Goal: Transaction & Acquisition: Book appointment/travel/reservation

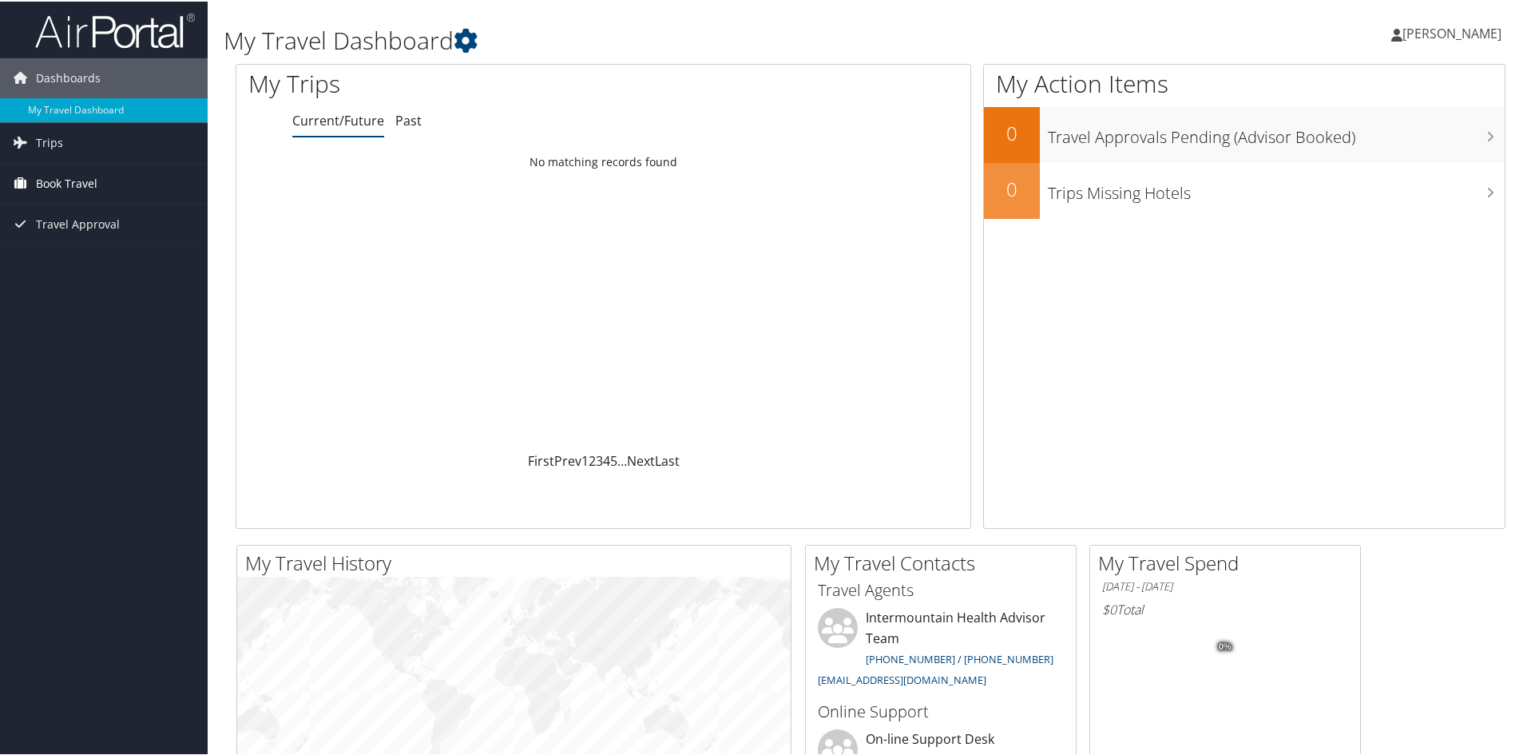
click at [62, 176] on span "Book Travel" at bounding box center [66, 182] width 61 height 40
click at [61, 142] on span "Trips" at bounding box center [49, 141] width 27 height 40
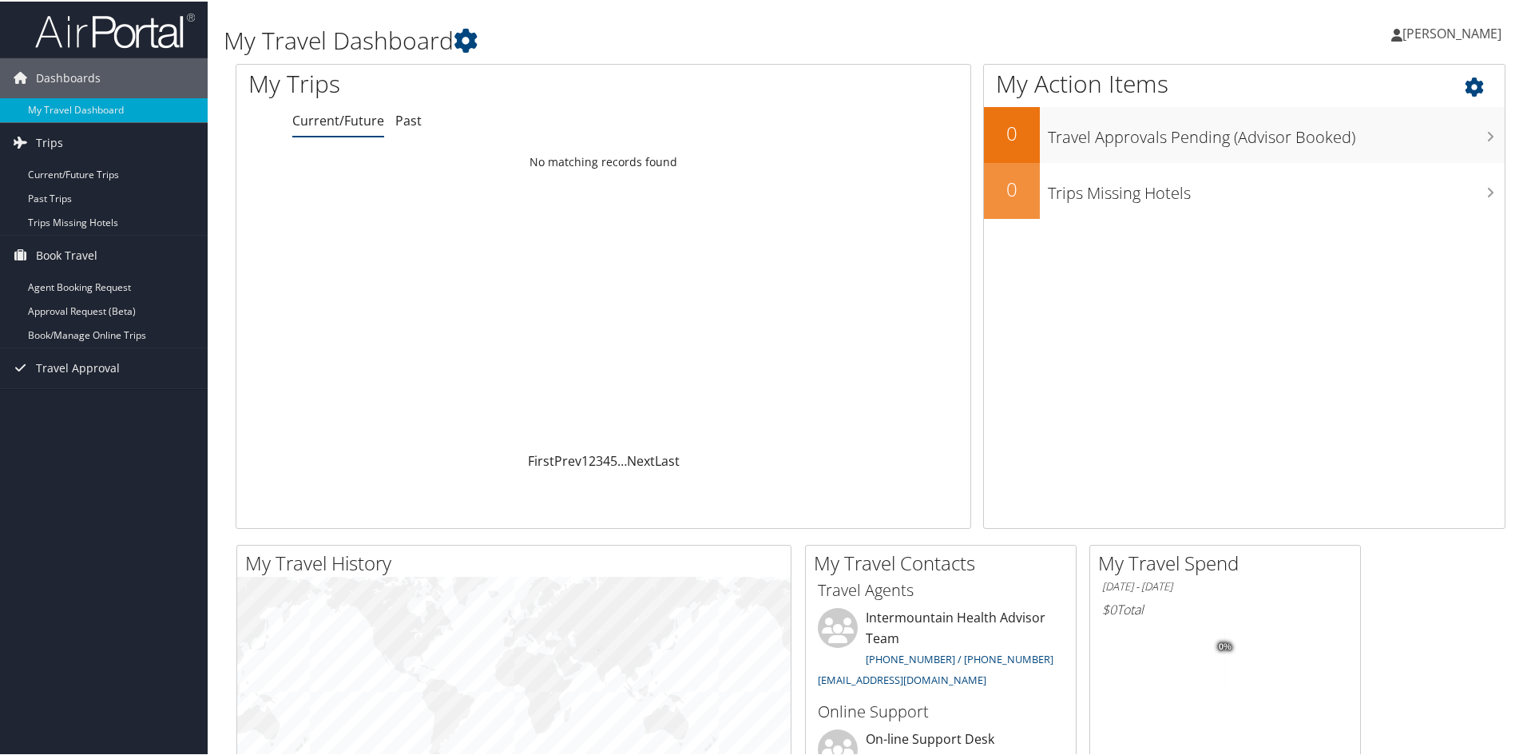
click at [1464, 84] on icon at bounding box center [1487, 81] width 47 height 27
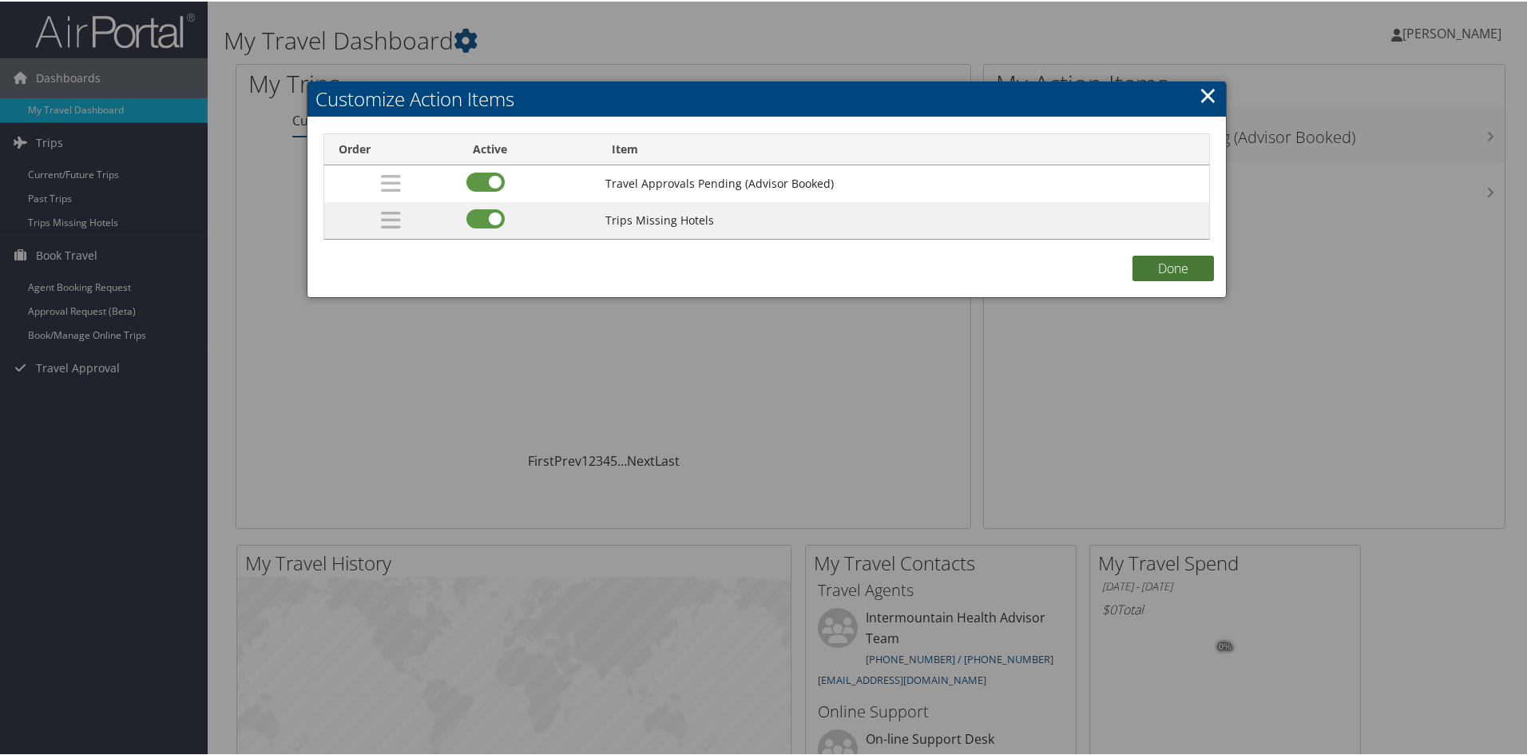
click at [1179, 270] on button "Done" at bounding box center [1172, 267] width 81 height 26
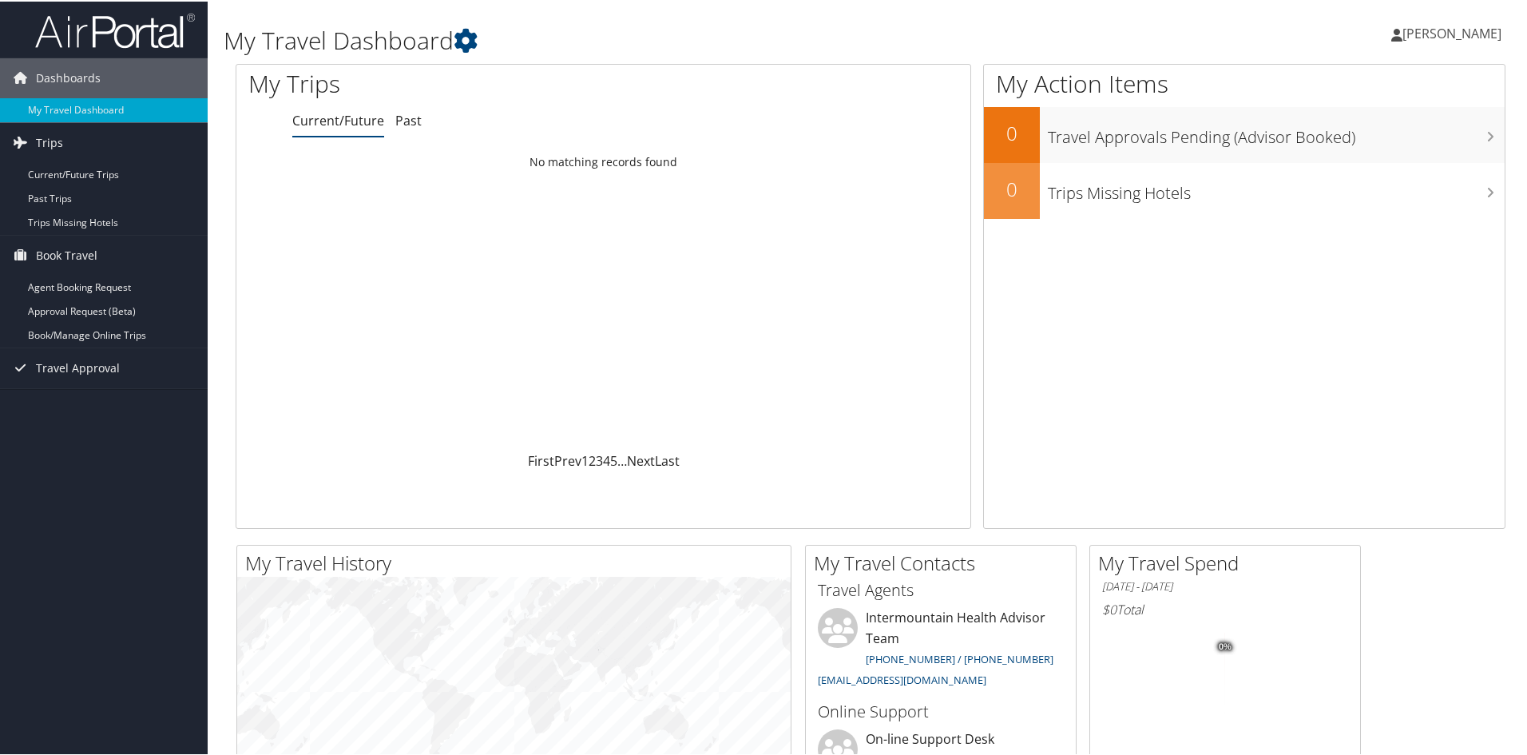
click at [1438, 27] on span "[PERSON_NAME]" at bounding box center [1451, 32] width 99 height 18
click at [343, 42] on h1 "My Travel Dashboard" at bounding box center [655, 39] width 862 height 34
click at [473, 35] on icon at bounding box center [466, 39] width 24 height 24
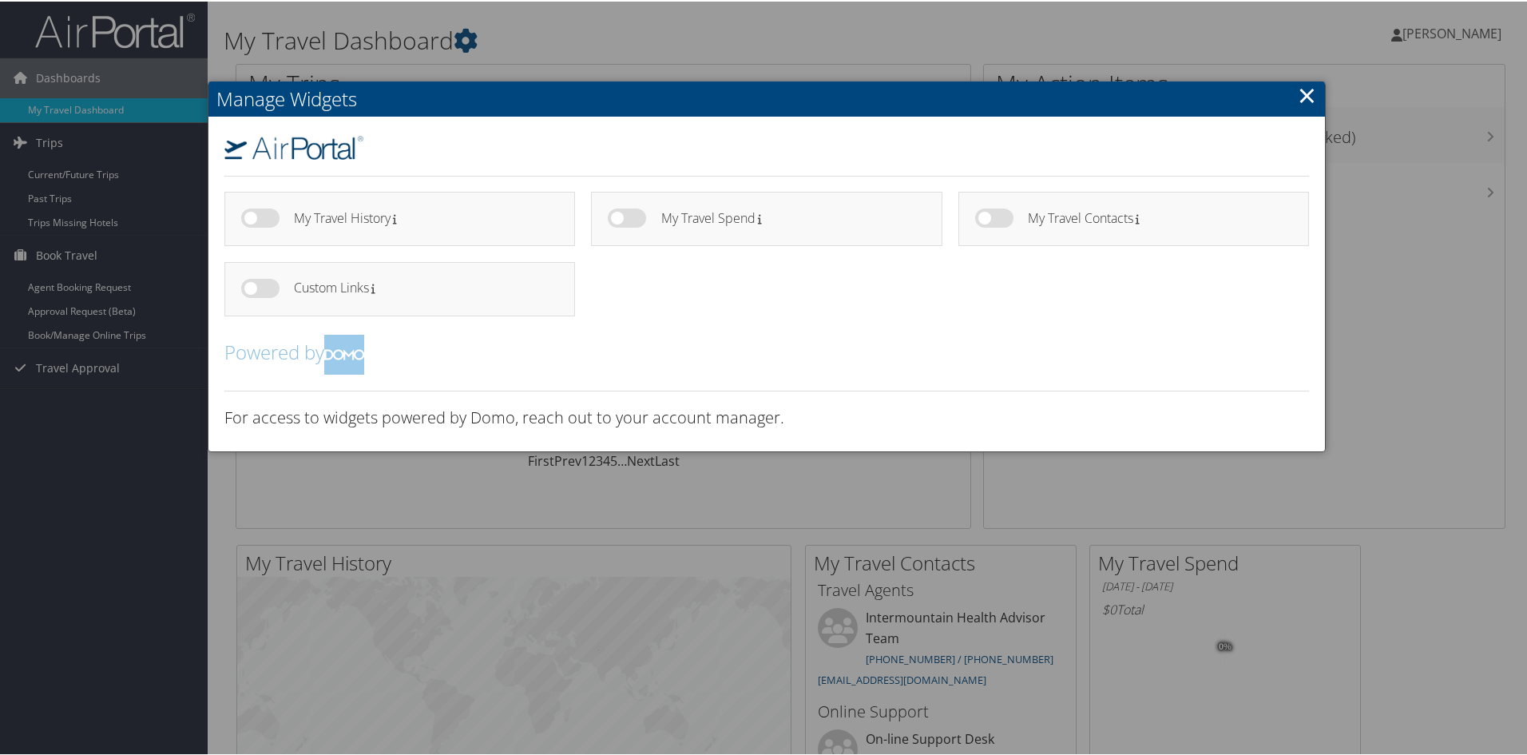
click at [1310, 95] on link "×" at bounding box center [1307, 93] width 18 height 32
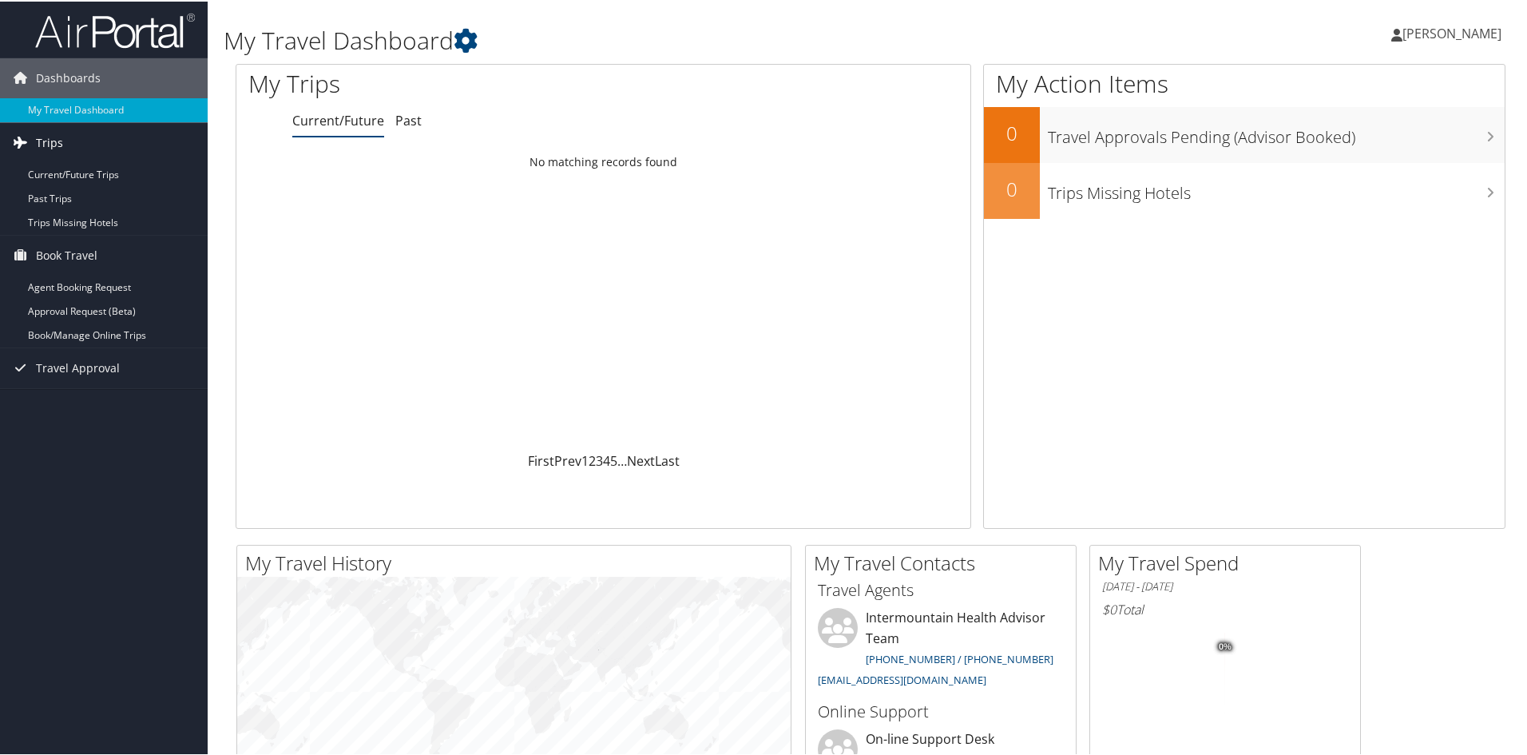
click at [44, 142] on span "Trips" at bounding box center [49, 141] width 27 height 40
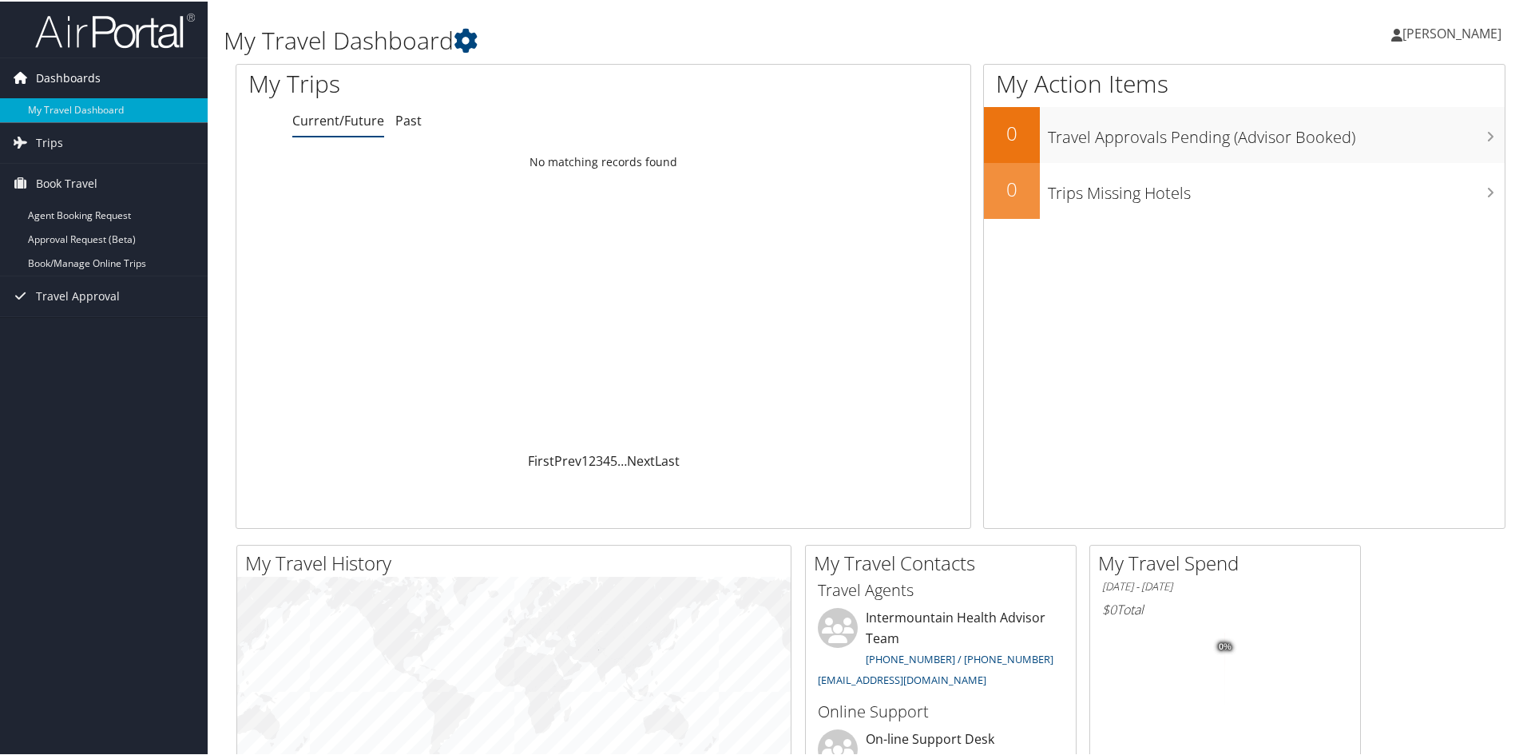
click at [66, 73] on span "Dashboards" at bounding box center [68, 77] width 65 height 40
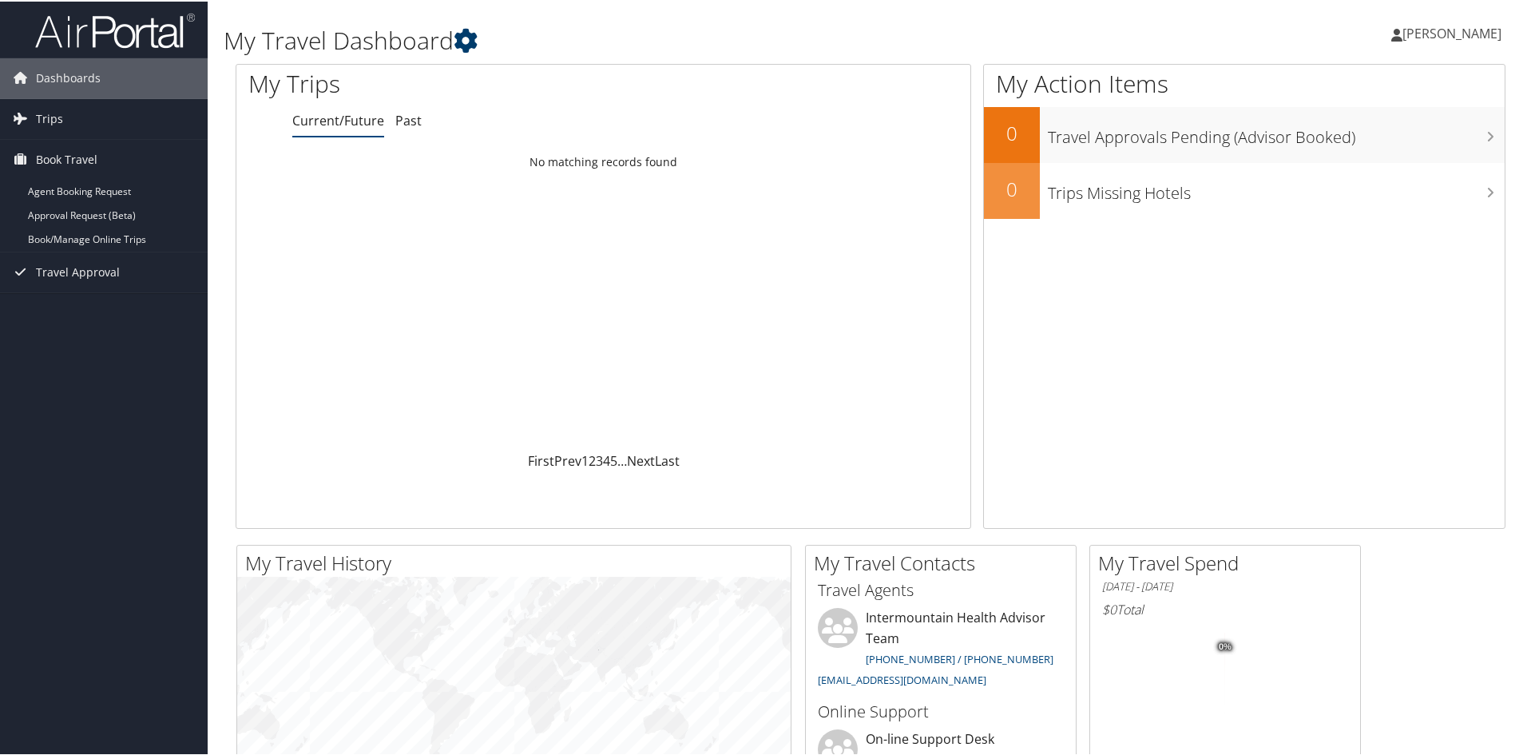
click at [464, 35] on icon at bounding box center [466, 39] width 24 height 24
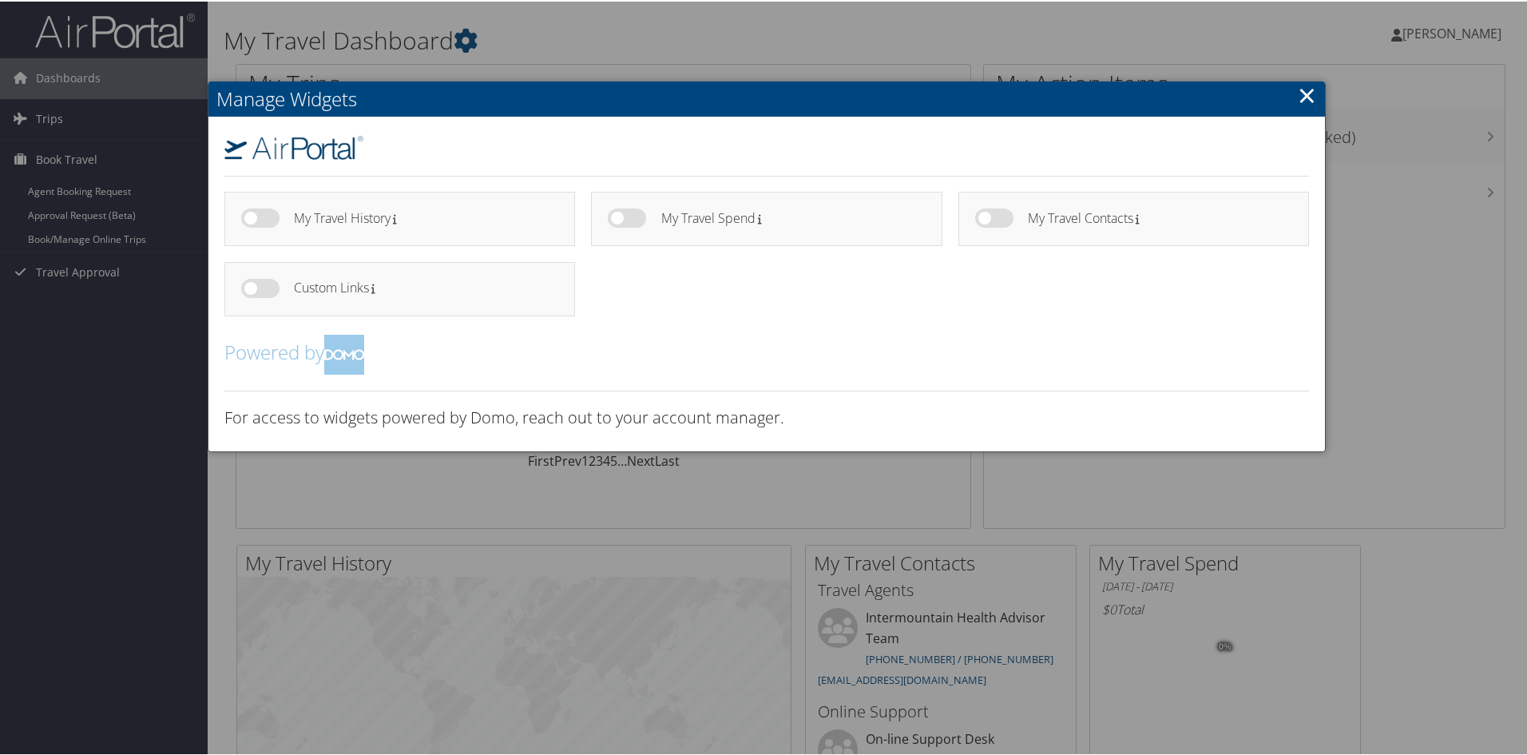
click at [1294, 109] on h2 "Manage Widgets" at bounding box center [766, 97] width 1116 height 35
click at [1308, 91] on link "×" at bounding box center [1307, 93] width 18 height 32
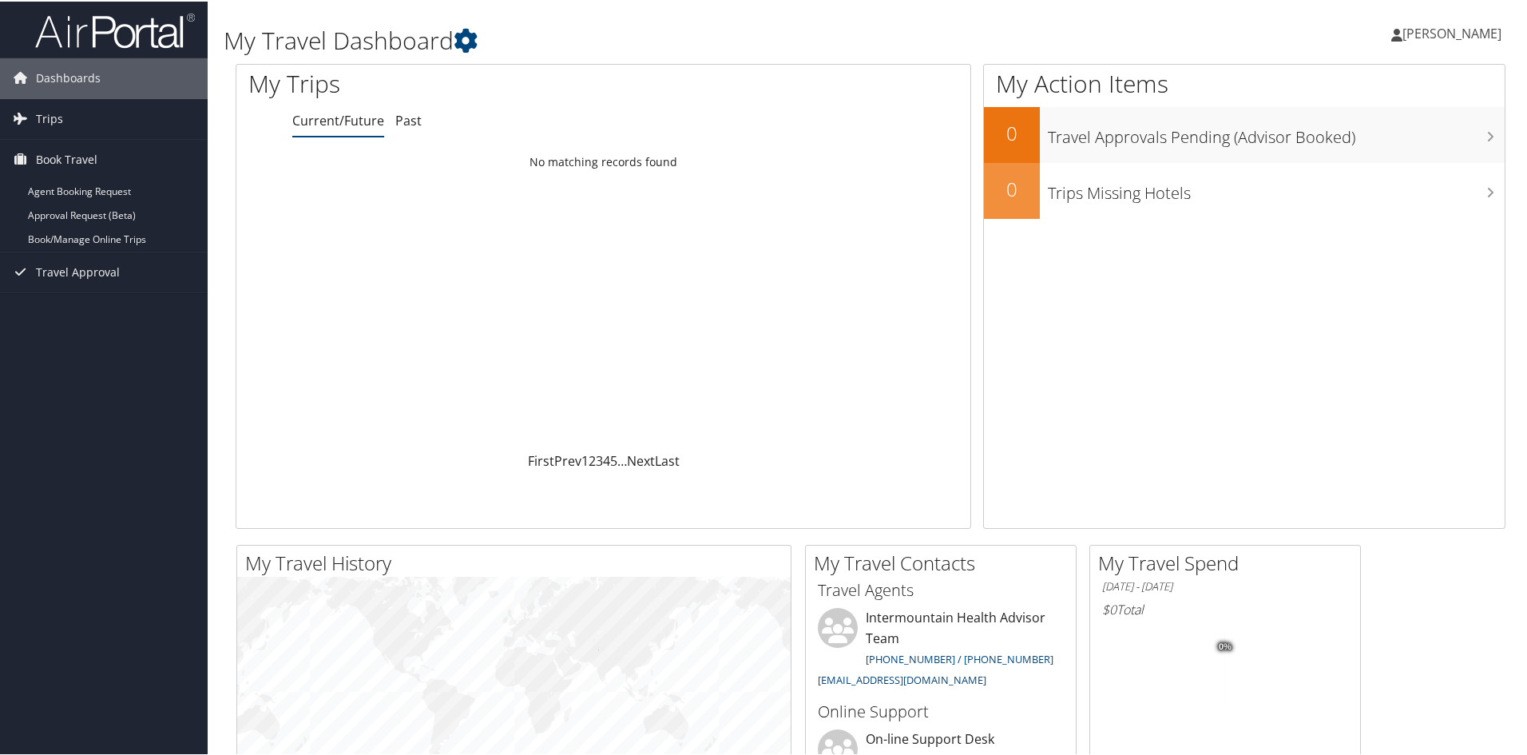
click at [1460, 30] on span "[PERSON_NAME]" at bounding box center [1451, 32] width 99 height 18
click at [1389, 133] on link "View Travel Profile" at bounding box center [1410, 142] width 178 height 27
